Goal: Information Seeking & Learning: Learn about a topic

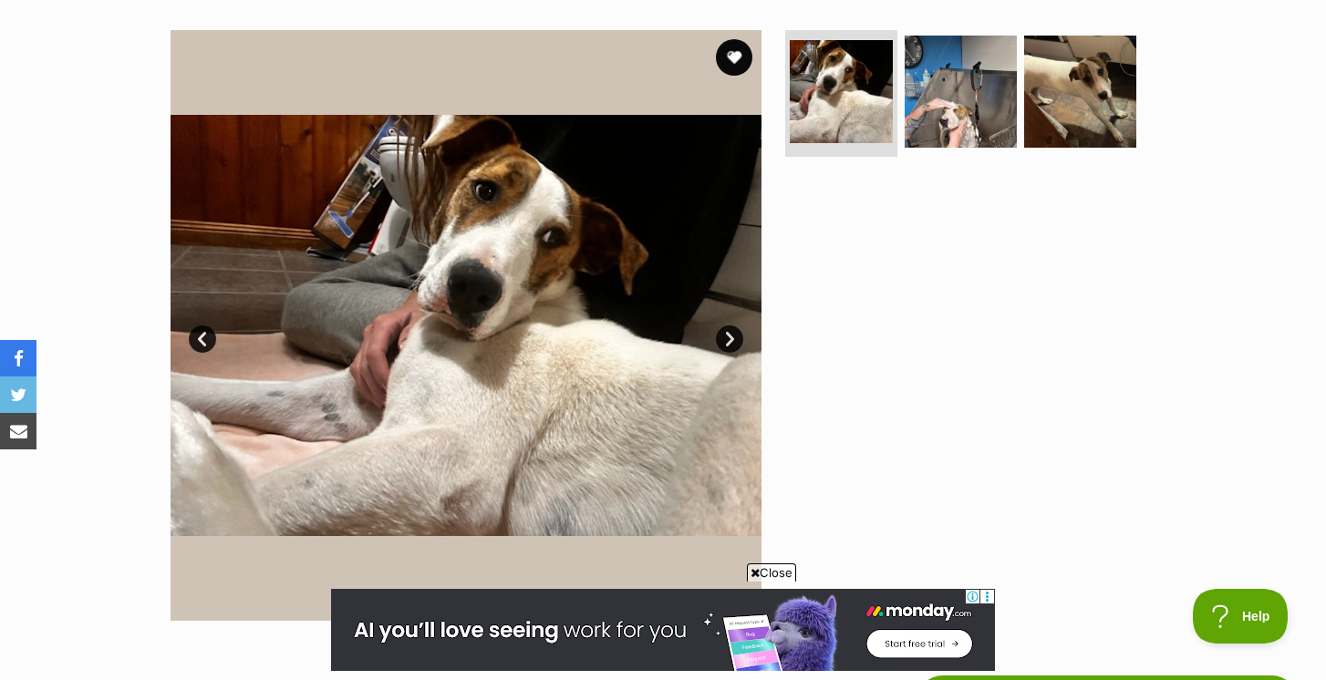
scroll to position [340, 0]
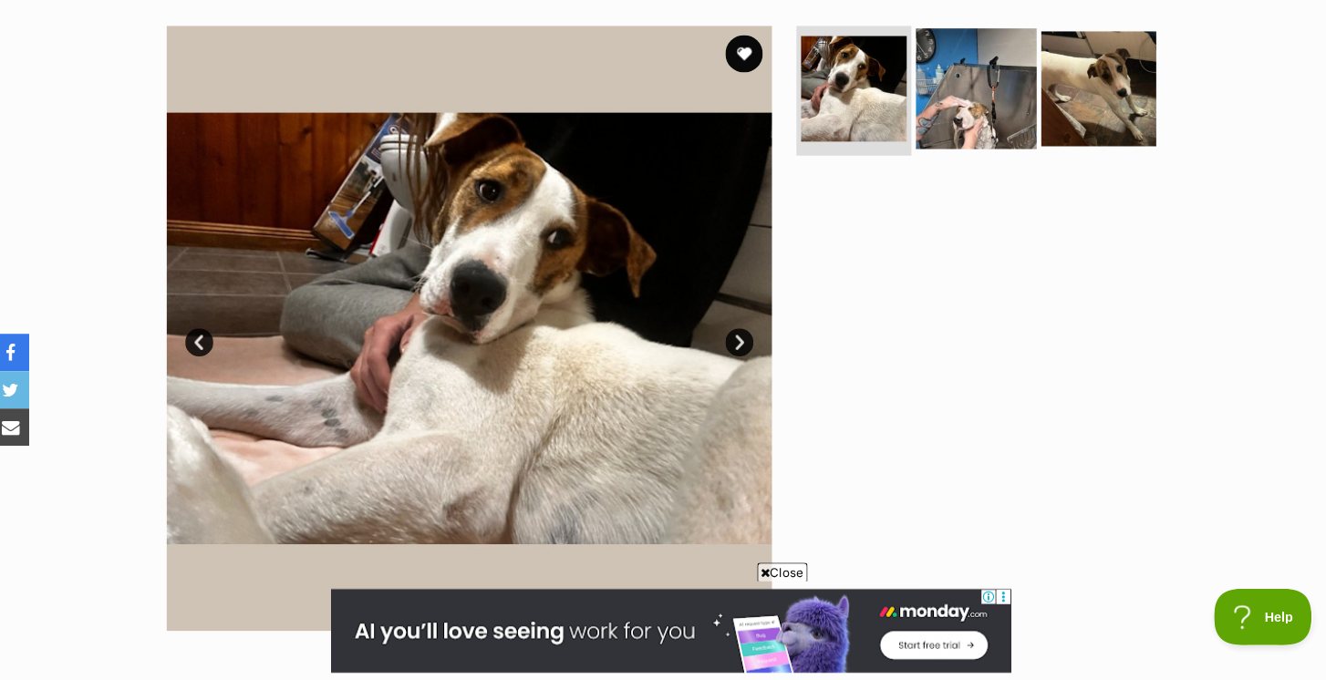
click at [962, 98] on img at bounding box center [961, 100] width 118 height 118
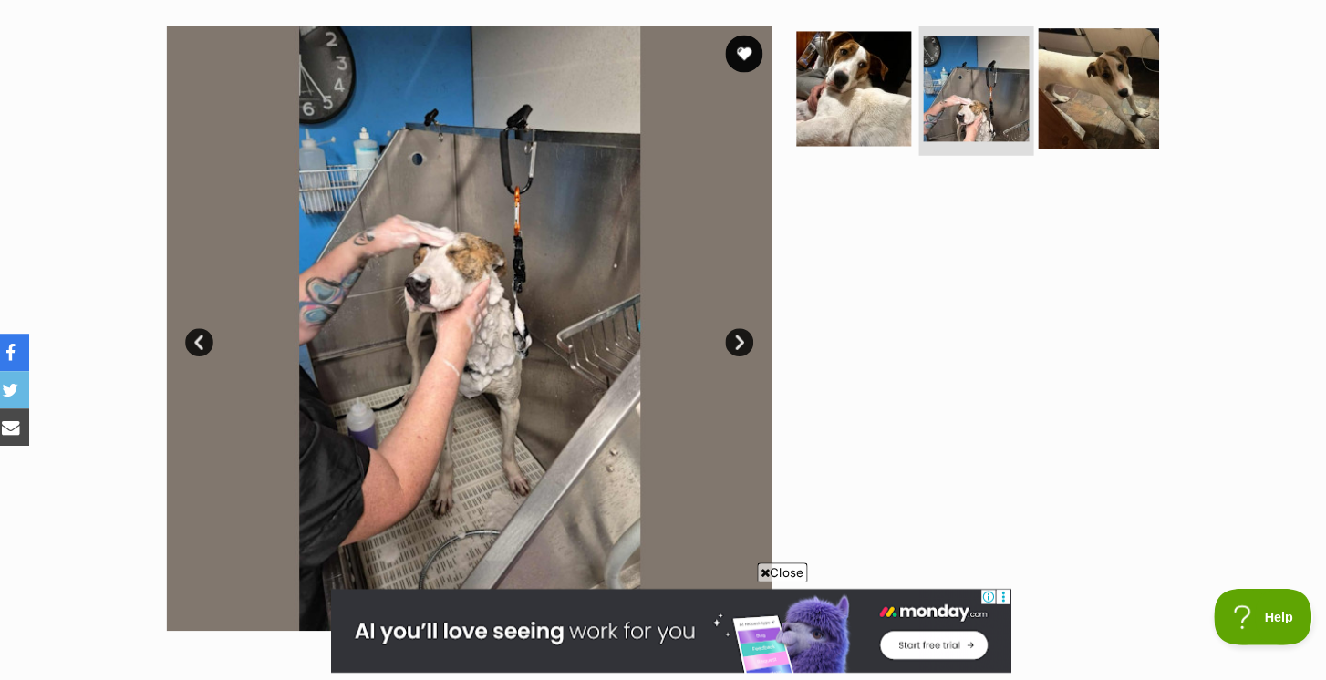
click at [1120, 85] on img at bounding box center [1080, 100] width 118 height 118
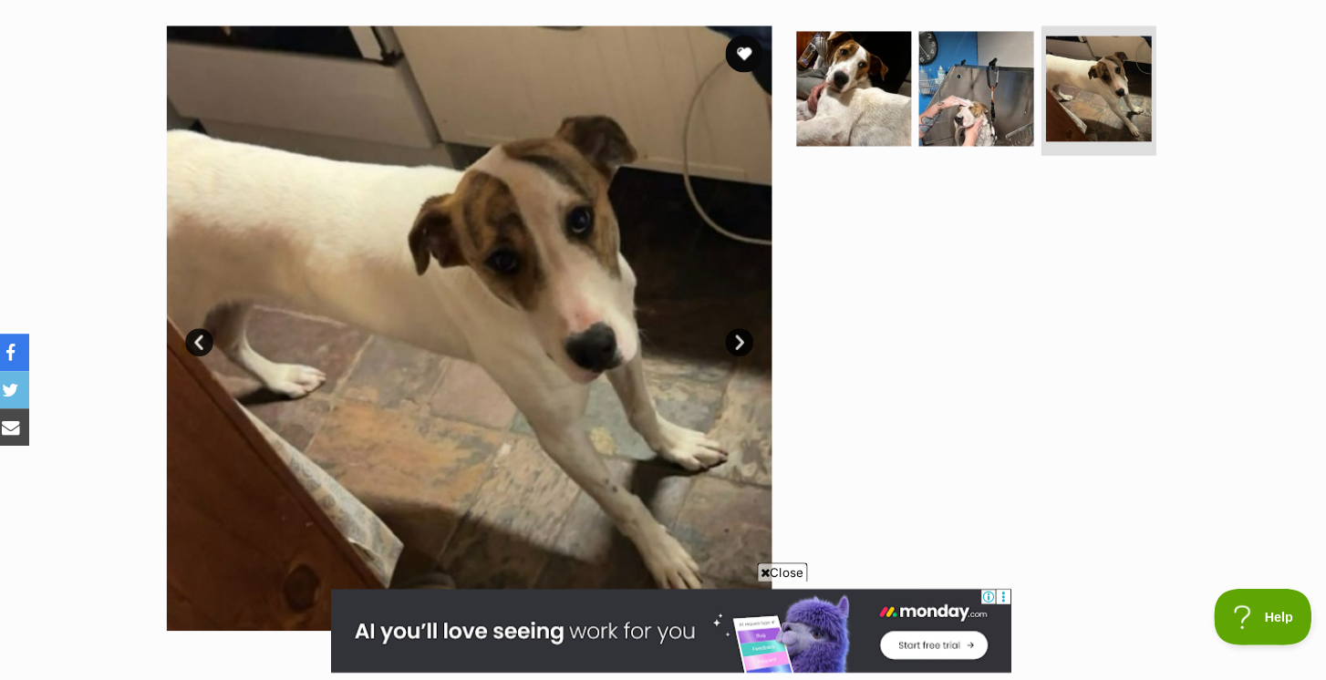
click at [721, 335] on link "Next" at bounding box center [729, 348] width 27 height 27
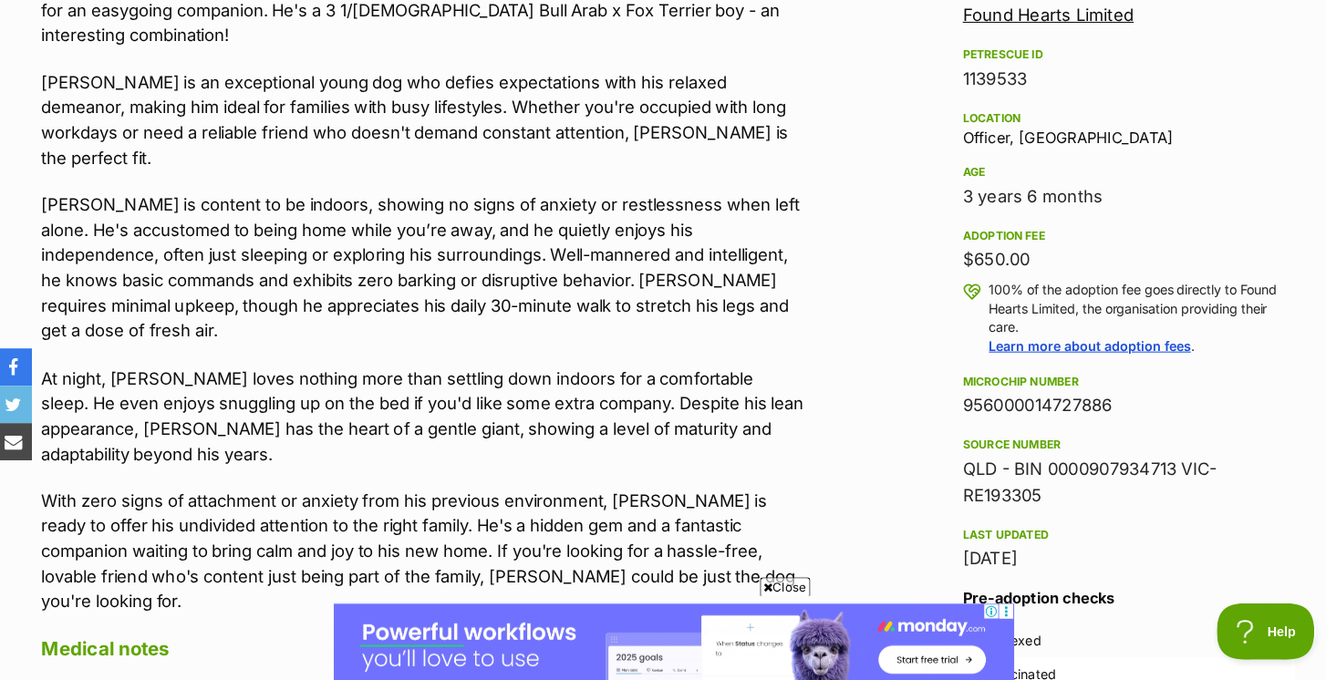
scroll to position [1106, 0]
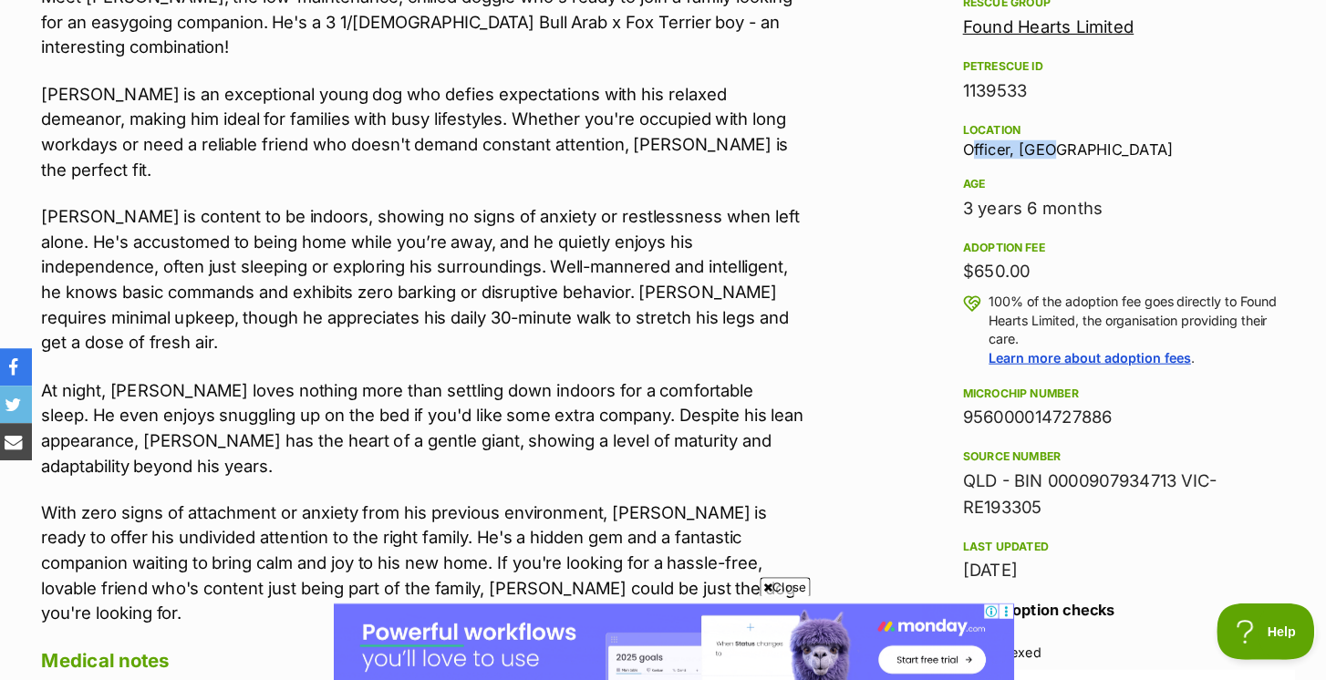
drag, startPoint x: 1020, startPoint y: 139, endPoint x: 934, endPoint y: 141, distance: 86.7
click at [934, 141] on aside "Rescue group Found Hearts Limited PetRescue ID 1139533 Location Officer, VIC Ag…" at bounding box center [1106, 372] width 383 height 760
copy div "Officer, VIC"
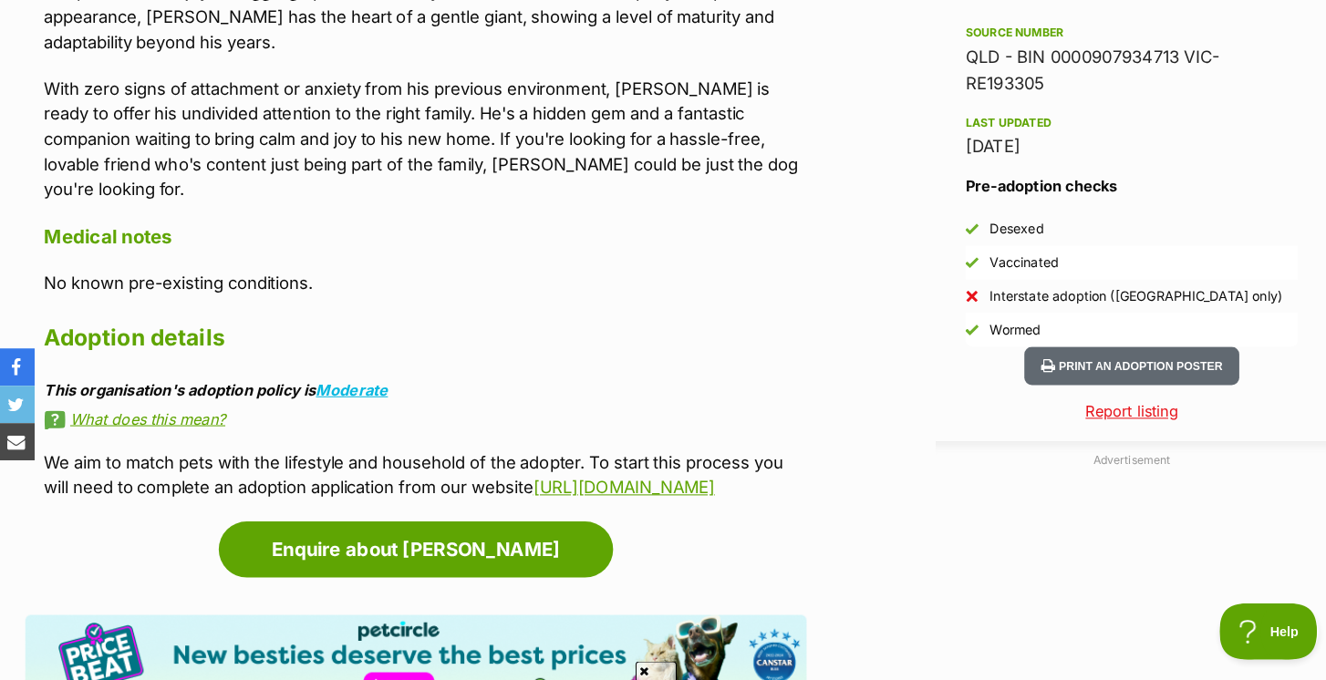
scroll to position [0, 0]
click at [336, 371] on link "Moderate" at bounding box center [346, 380] width 70 height 18
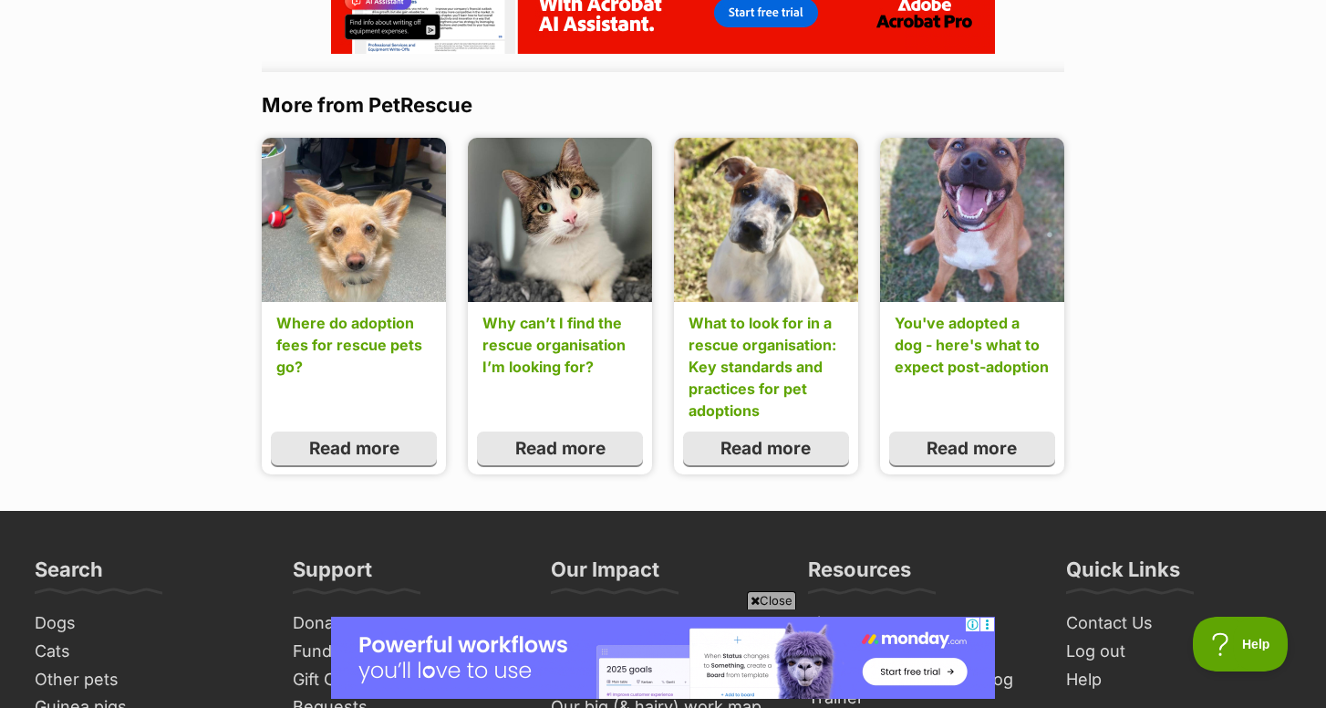
scroll to position [1845, 0]
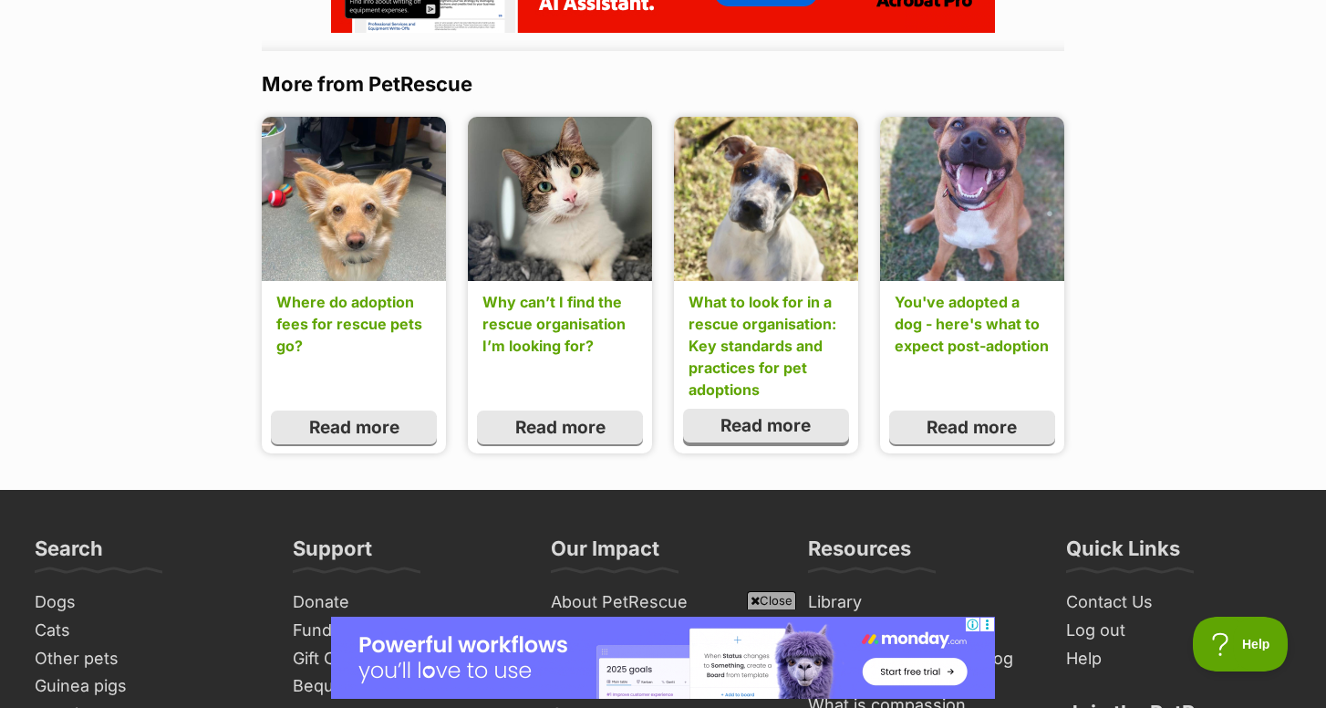
click at [750, 422] on link "Read more" at bounding box center [766, 426] width 166 height 35
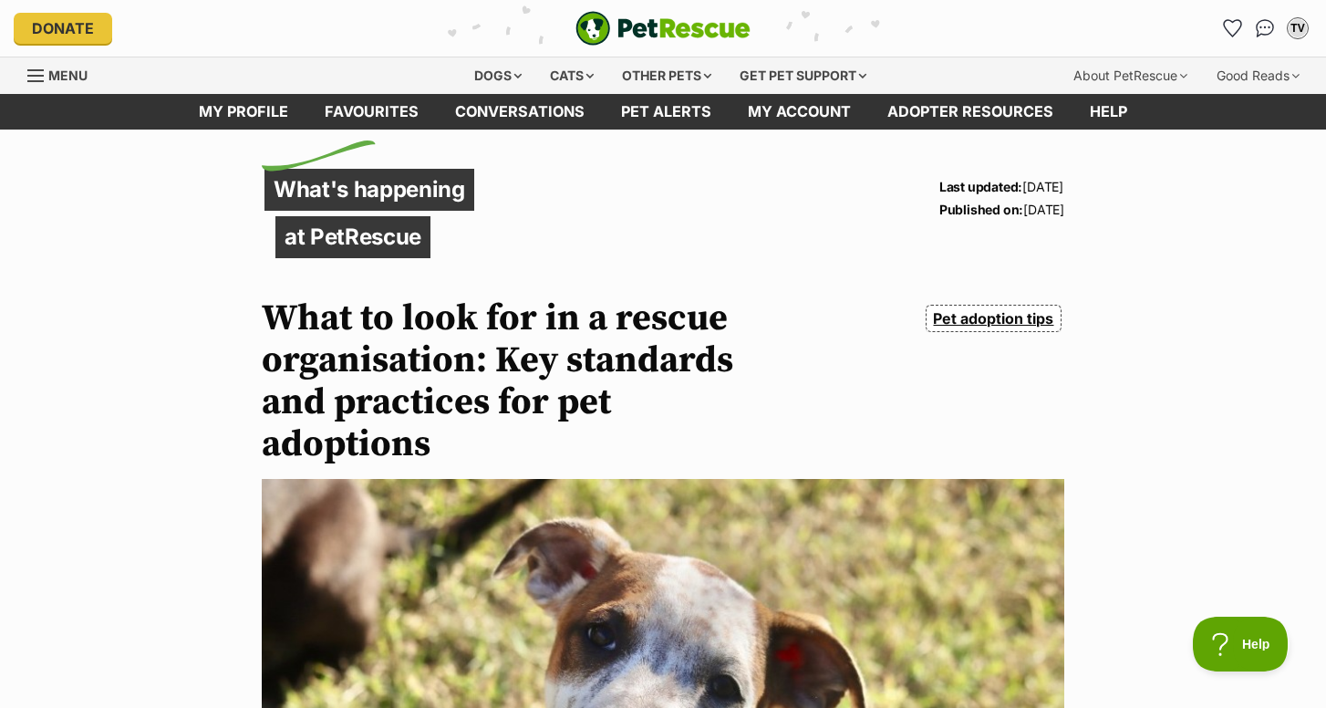
click at [959, 0] on div "Donate PetRescue home TV My account TV Tina Valentine Edit profile Log out Pet …" at bounding box center [663, 28] width 1298 height 57
